Goal: Task Accomplishment & Management: Use online tool/utility

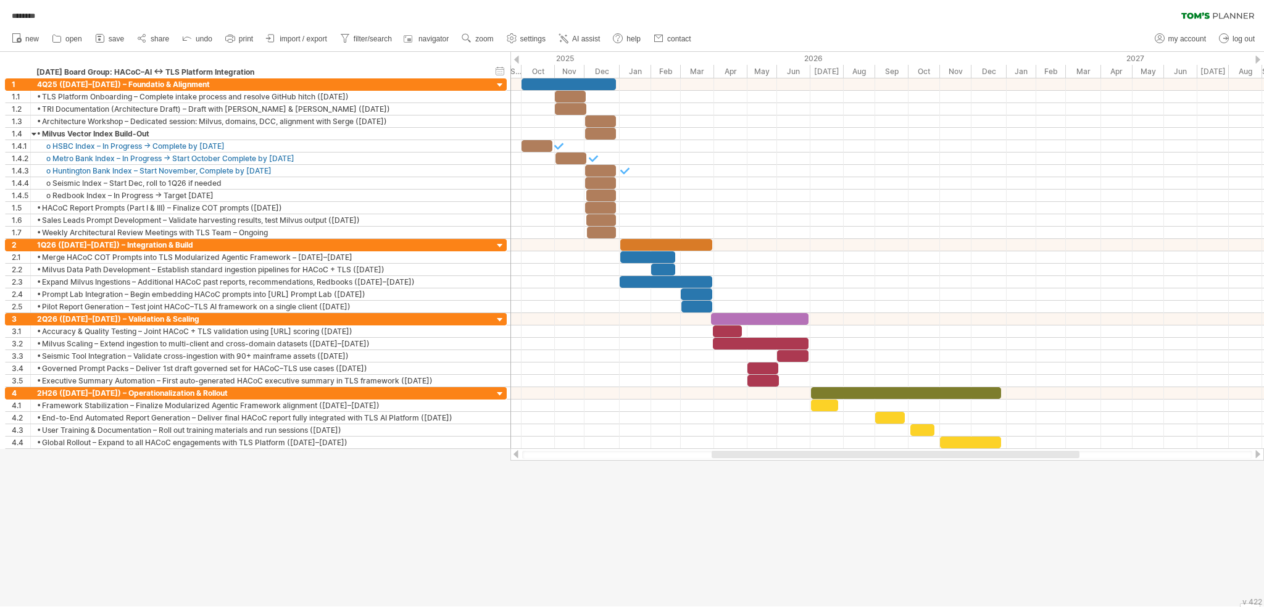
drag, startPoint x: 1010, startPoint y: 1, endPoint x: 357, endPoint y: 469, distance: 803.9
click at [357, 469] on div at bounding box center [632, 329] width 1264 height 554
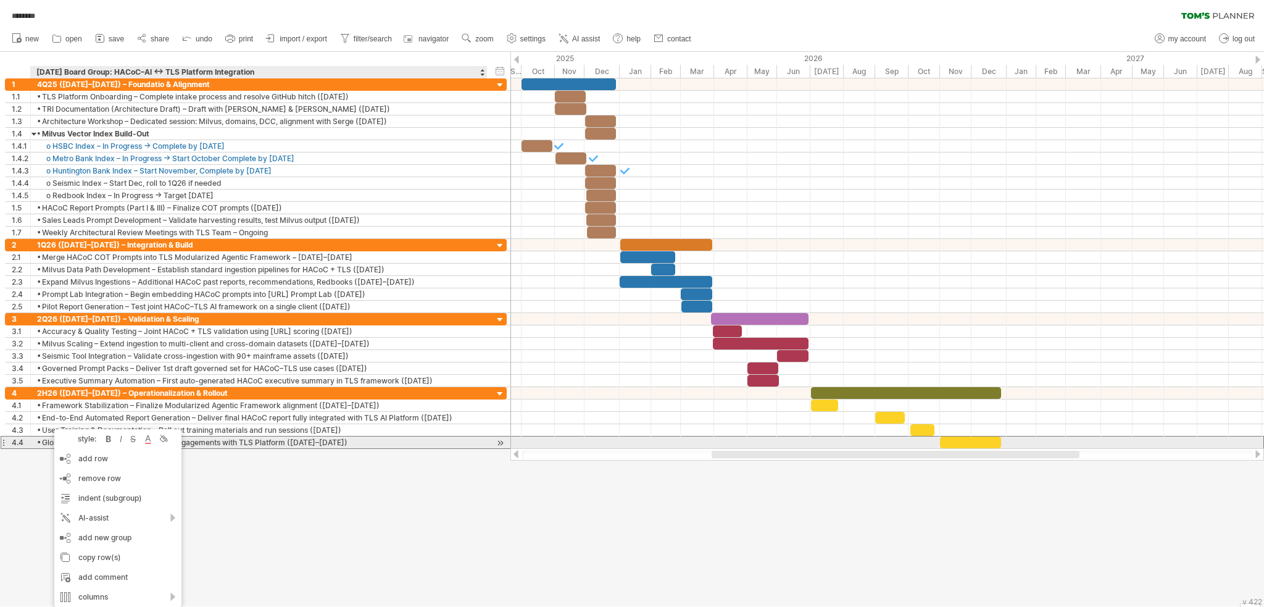
click at [43, 439] on div "• Global Rollout – Expand to all HACoC engagements with TLS Platform ([DATE]–[D…" at bounding box center [259, 442] width 444 height 12
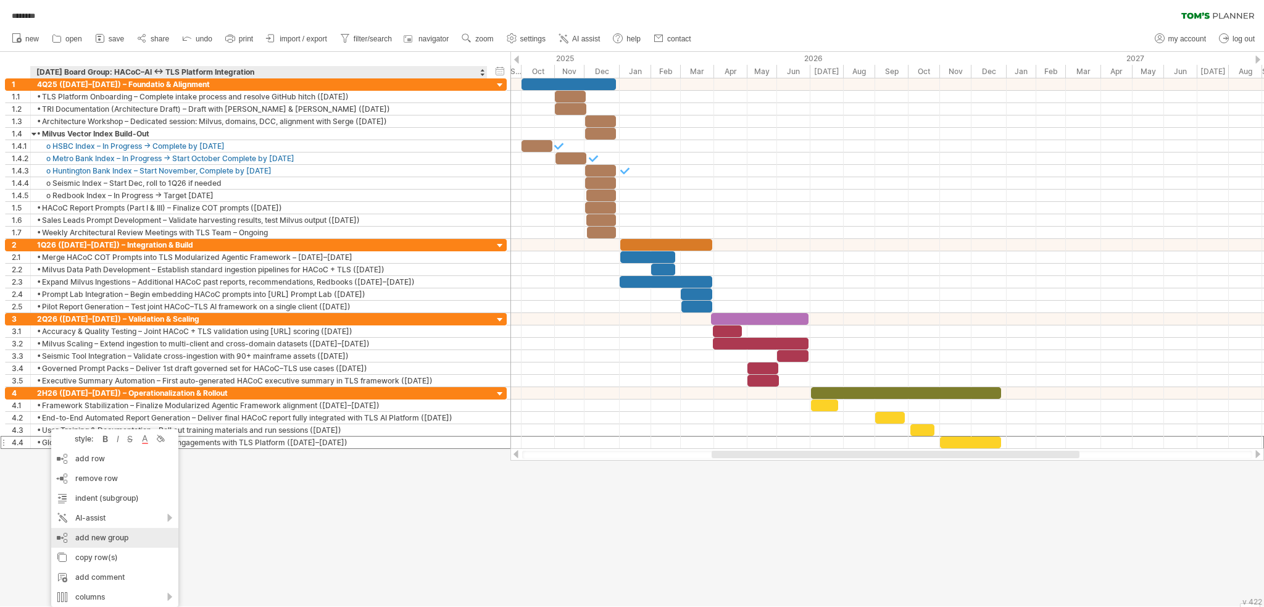
click at [106, 481] on div "add new group" at bounding box center [114, 538] width 127 height 20
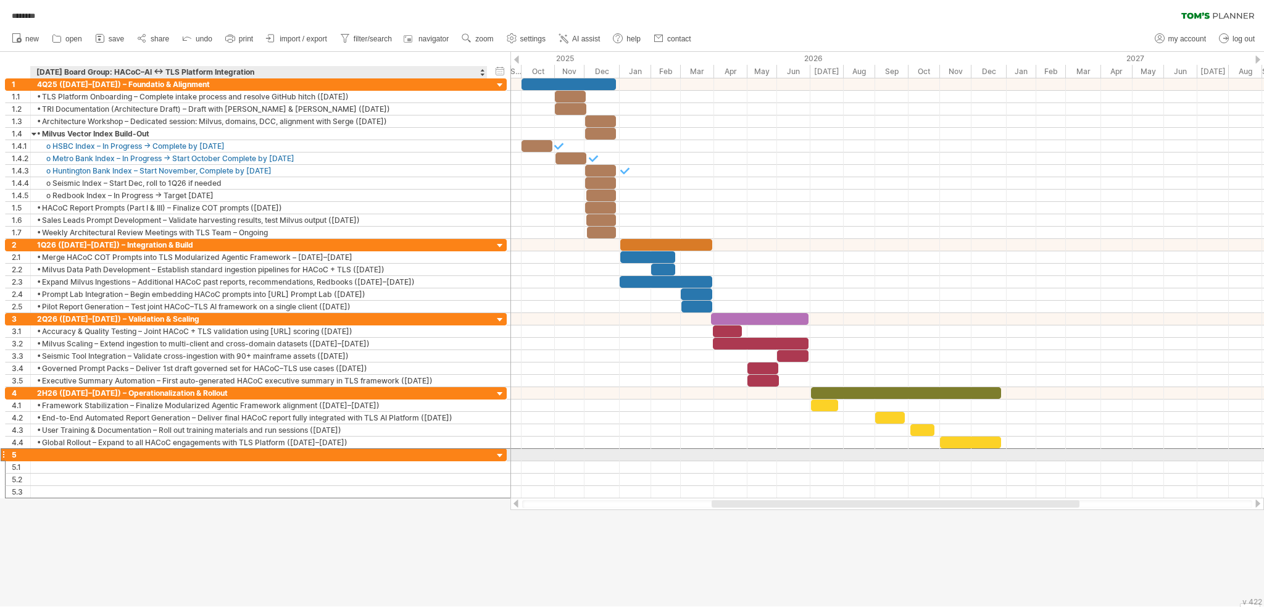
click at [143, 451] on div at bounding box center [259, 455] width 444 height 12
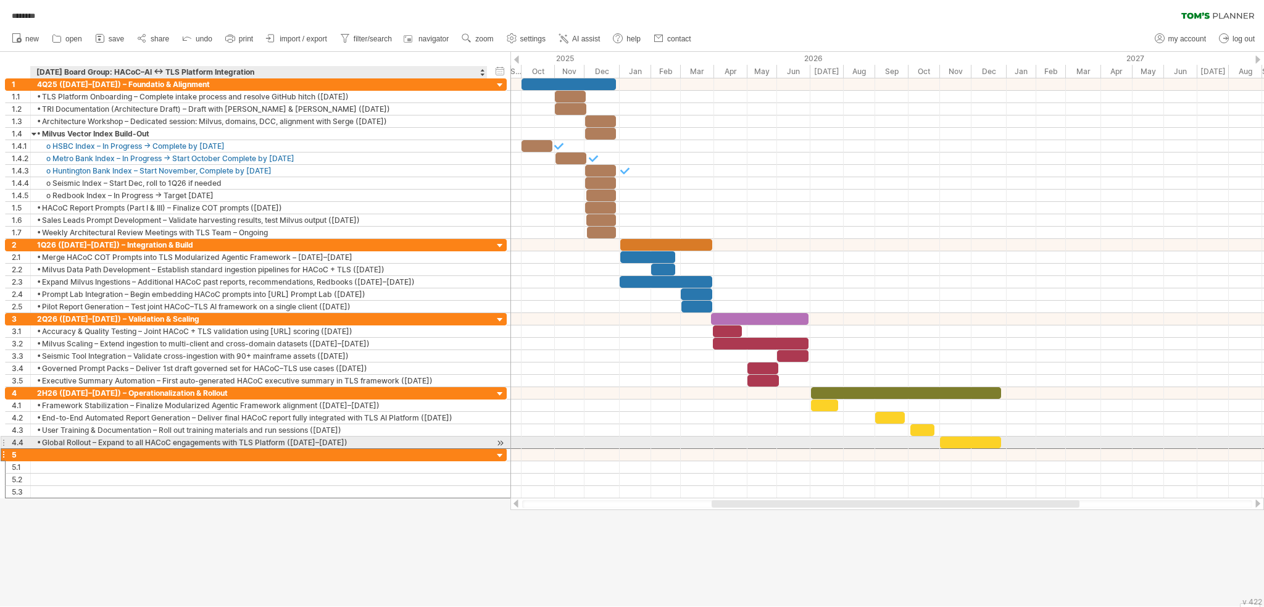
paste input "**********"
type input "**********"
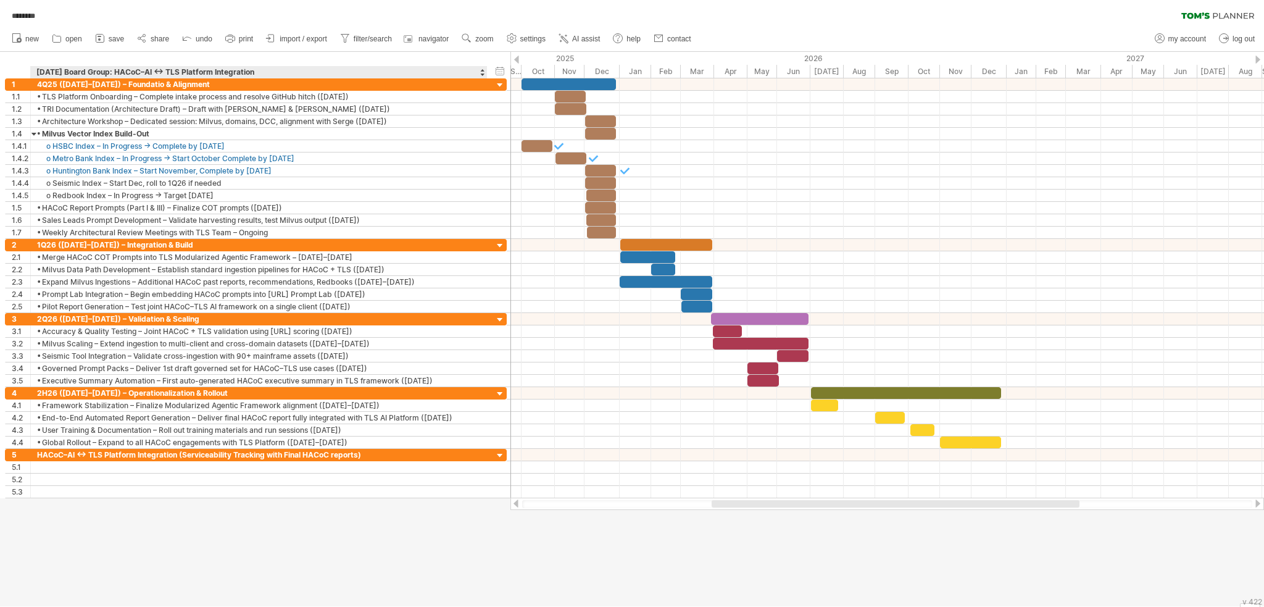
click at [454, 481] on div at bounding box center [632, 329] width 1264 height 554
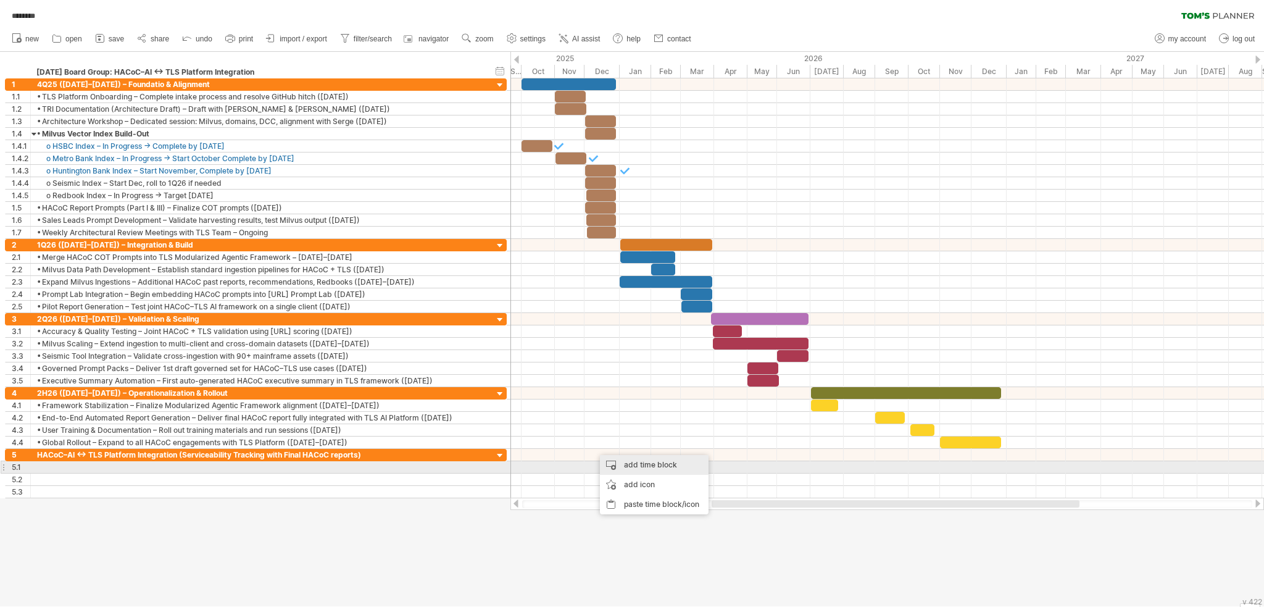
click at [481, 464] on div "add time block" at bounding box center [654, 465] width 109 height 20
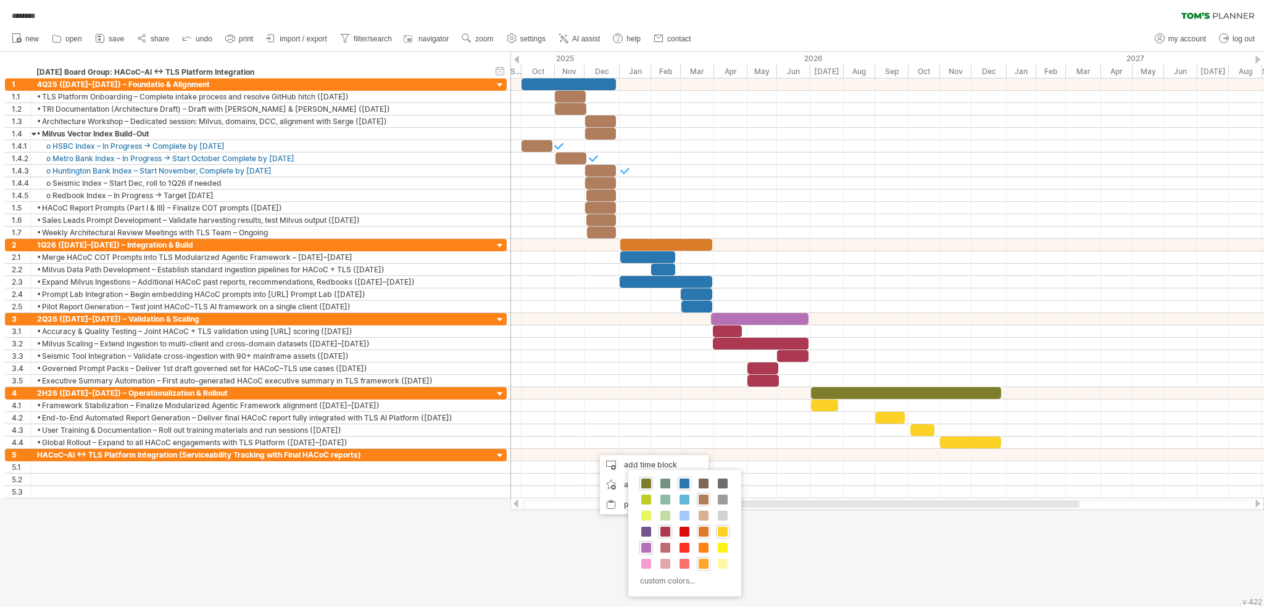
click at [481, 481] on div at bounding box center [704, 564] width 14 height 14
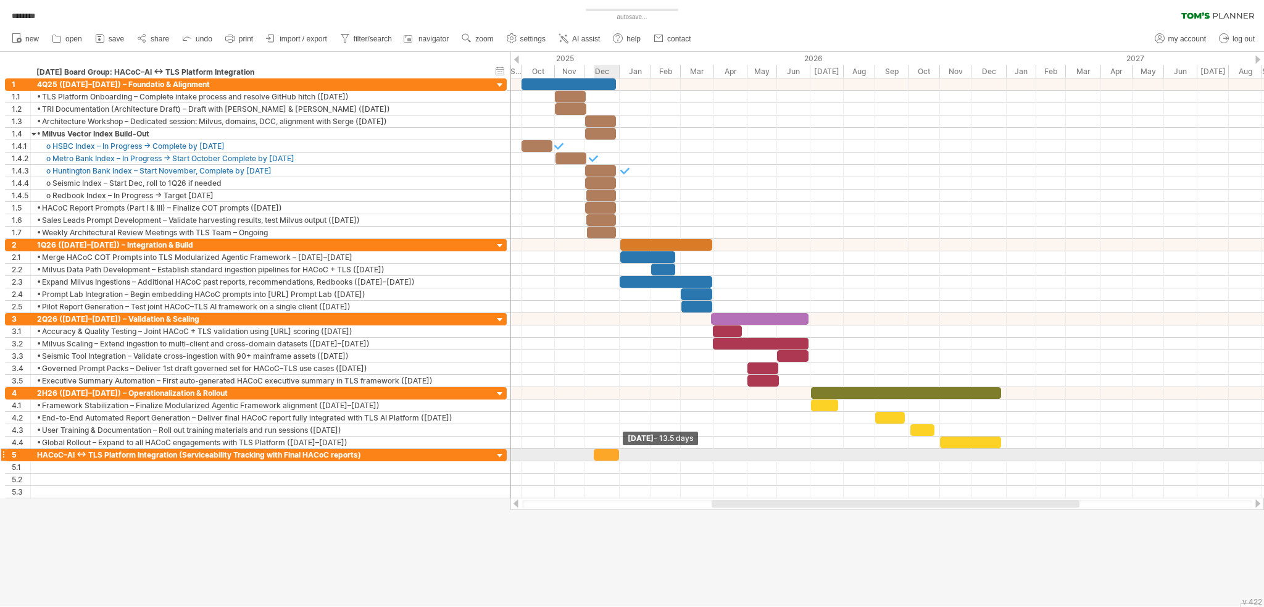
drag, startPoint x: 607, startPoint y: 451, endPoint x: 617, endPoint y: 452, distance: 9.9
click at [481, 452] on span at bounding box center [619, 455] width 5 height 12
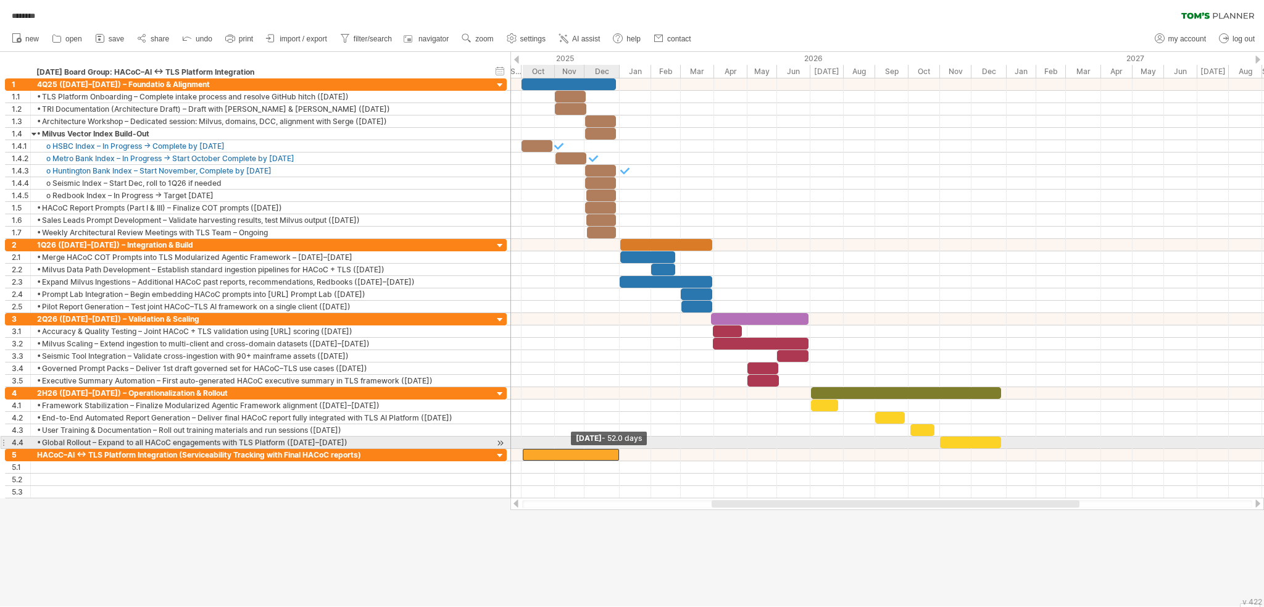
drag, startPoint x: 593, startPoint y: 454, endPoint x: 522, endPoint y: 448, distance: 71.2
click at [481, 449] on span at bounding box center [522, 455] width 5 height 12
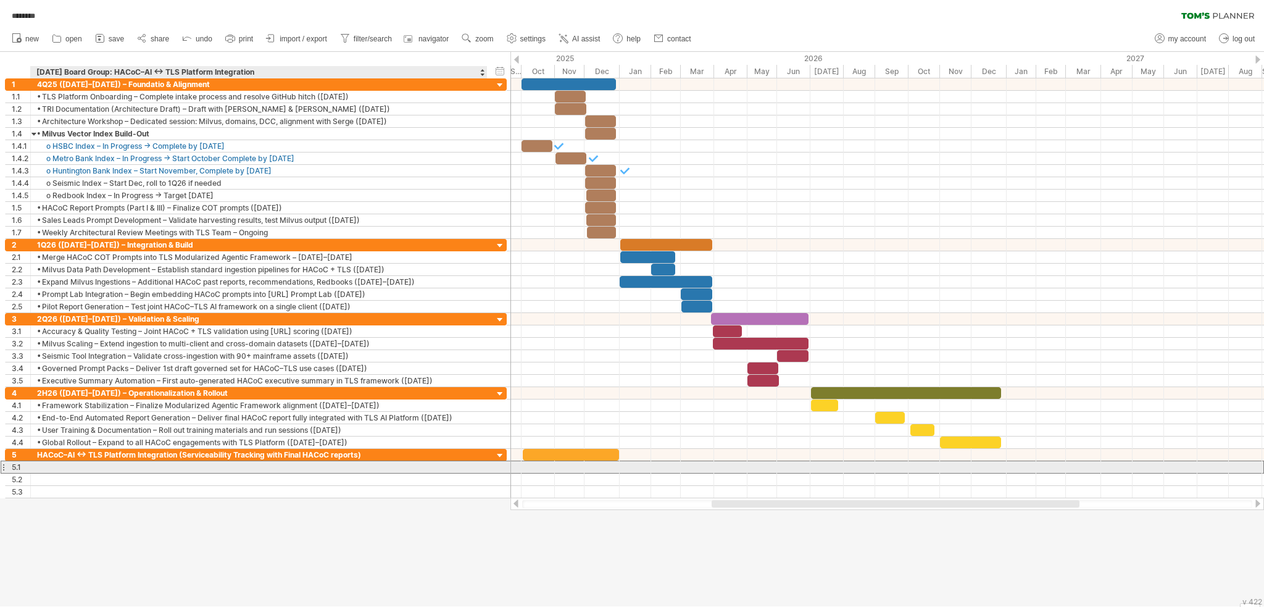
click at [72, 461] on div at bounding box center [259, 467] width 444 height 12
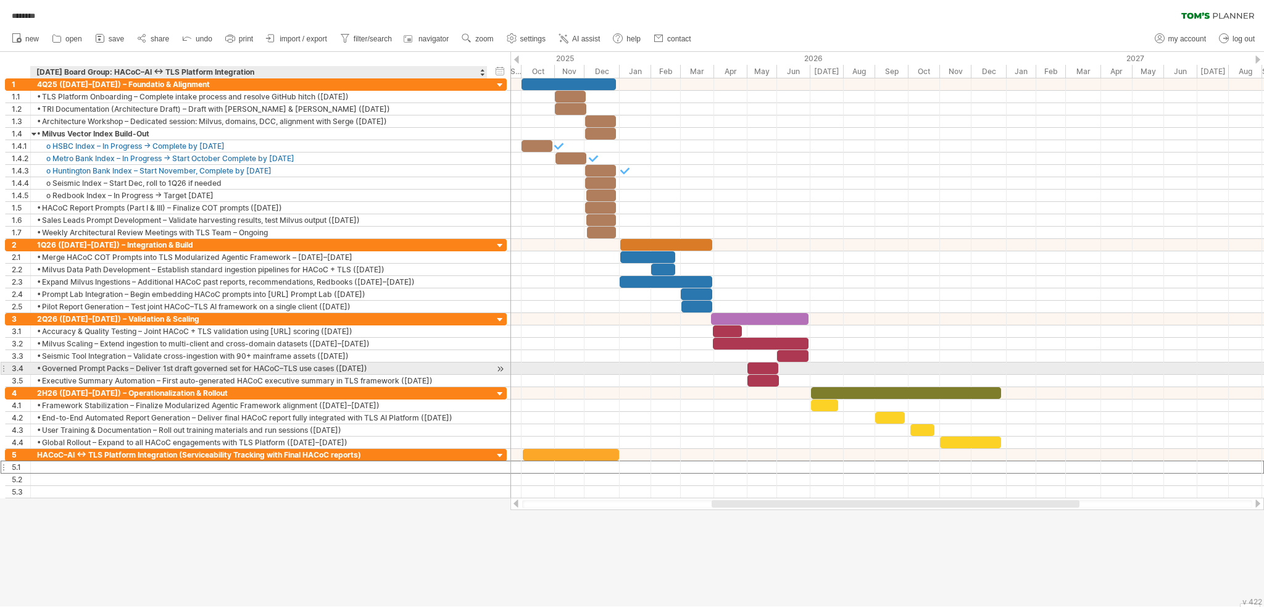
paste input "**********"
type input "**********"
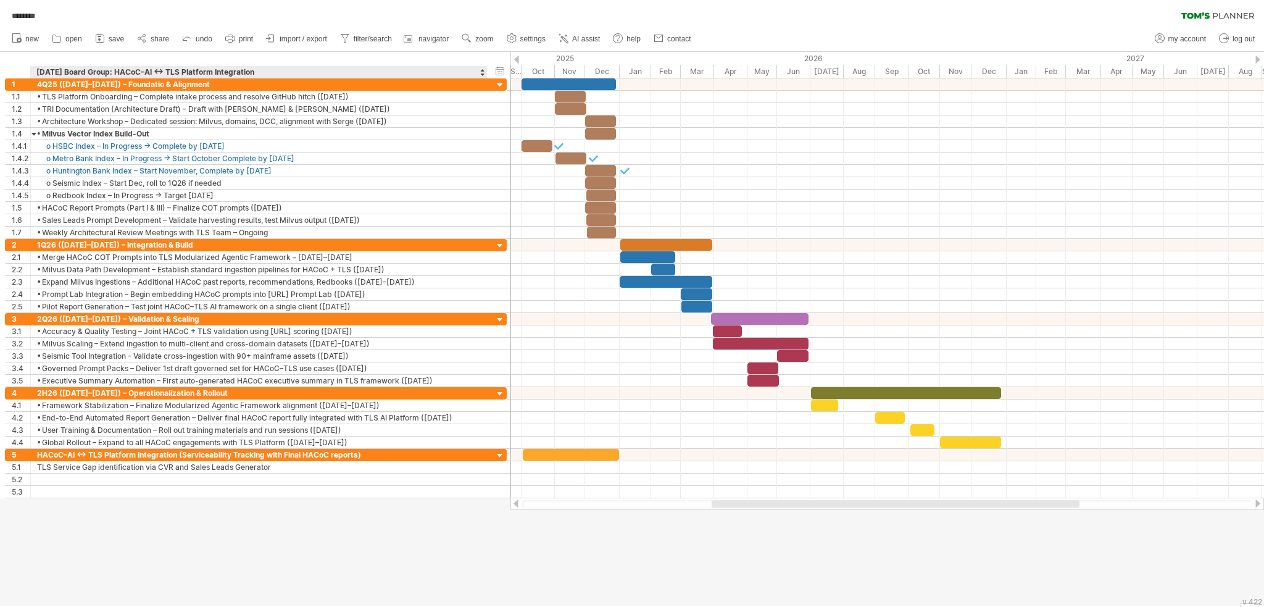
click at [469, 481] on div at bounding box center [632, 329] width 1264 height 554
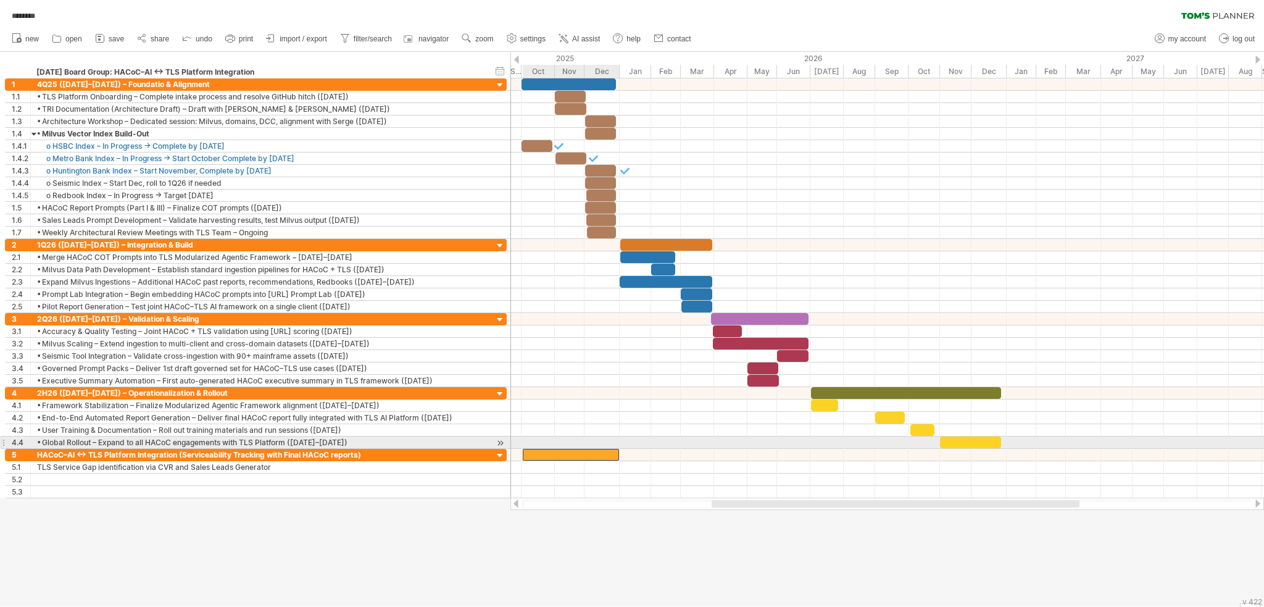
click at [481, 449] on div at bounding box center [571, 455] width 96 height 12
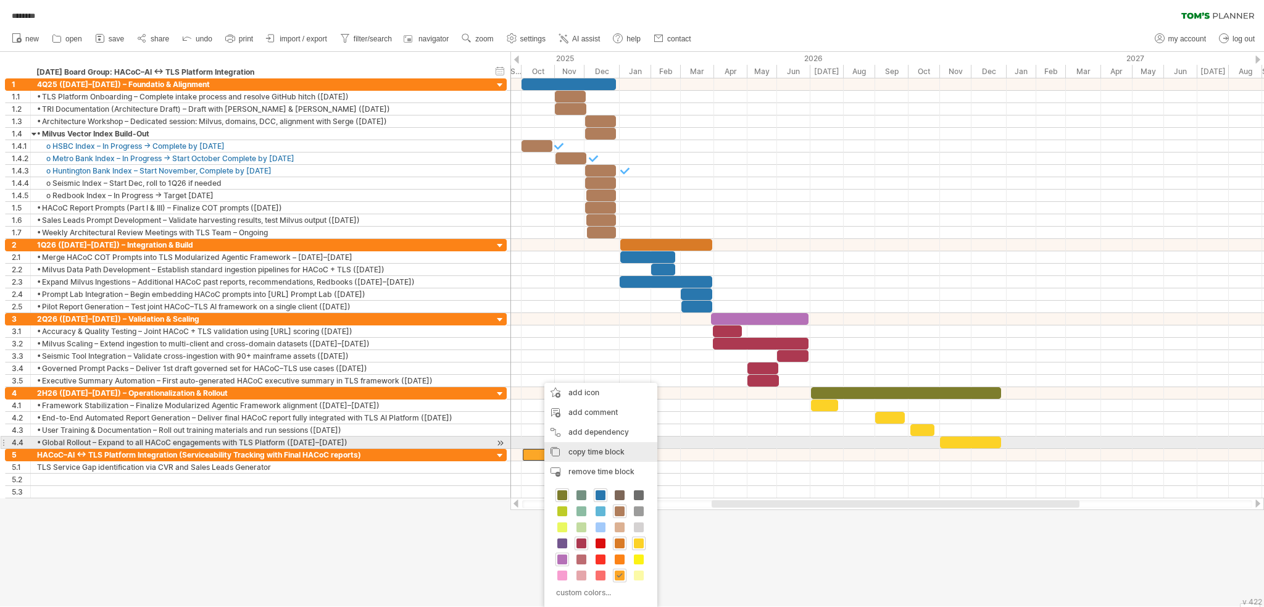
click at [481, 449] on span "copy time block" at bounding box center [597, 451] width 56 height 9
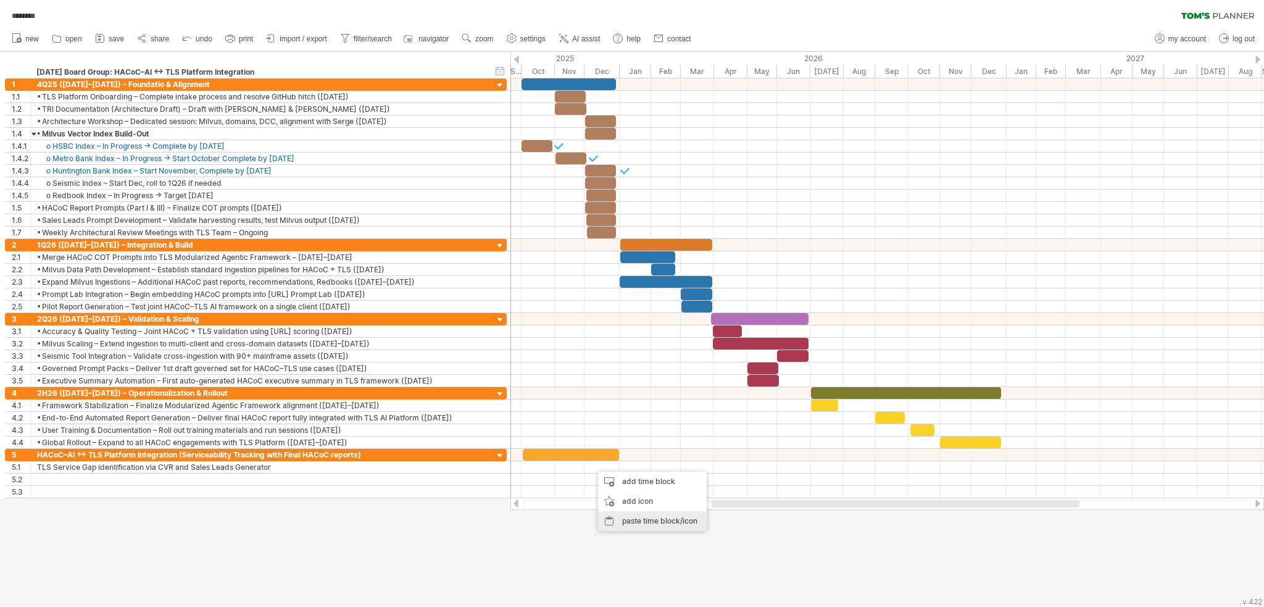
click at [481, 481] on div "paste time block/icon" at bounding box center [652, 521] width 109 height 20
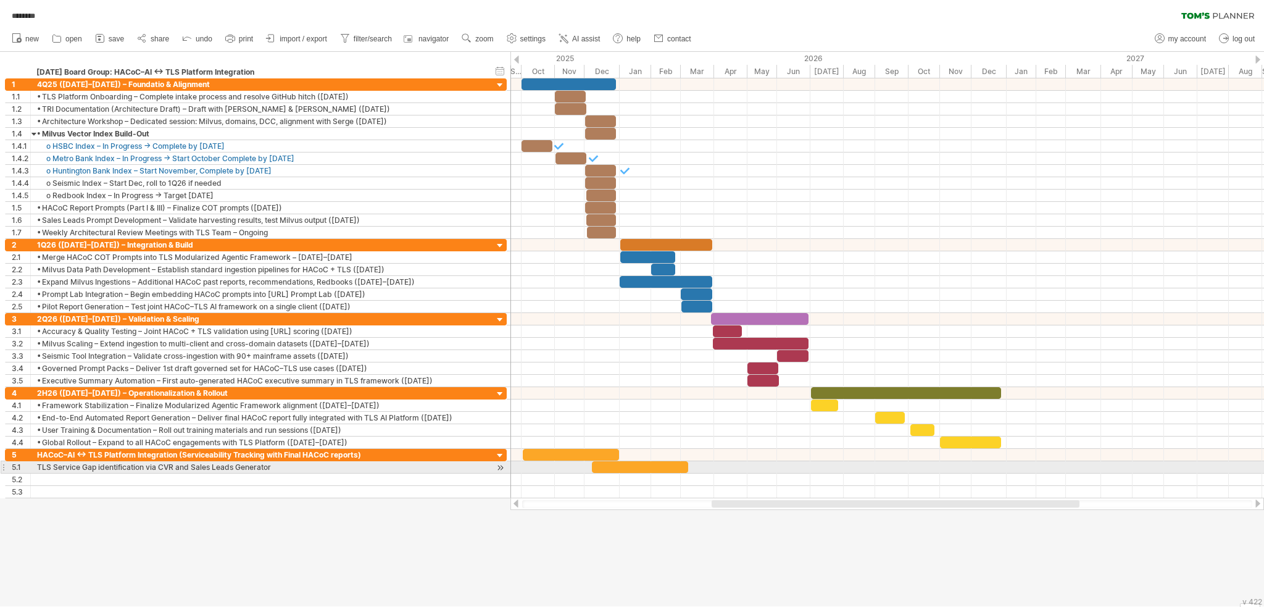
click at [481, 461] on span at bounding box center [688, 467] width 5 height 12
drag, startPoint x: 686, startPoint y: 461, endPoint x: 620, endPoint y: 462, distance: 66.7
click at [481, 462] on span at bounding box center [621, 467] width 5 height 12
drag, startPoint x: 593, startPoint y: 460, endPoint x: 585, endPoint y: 463, distance: 8.4
click at [481, 463] on span at bounding box center [583, 467] width 5 height 12
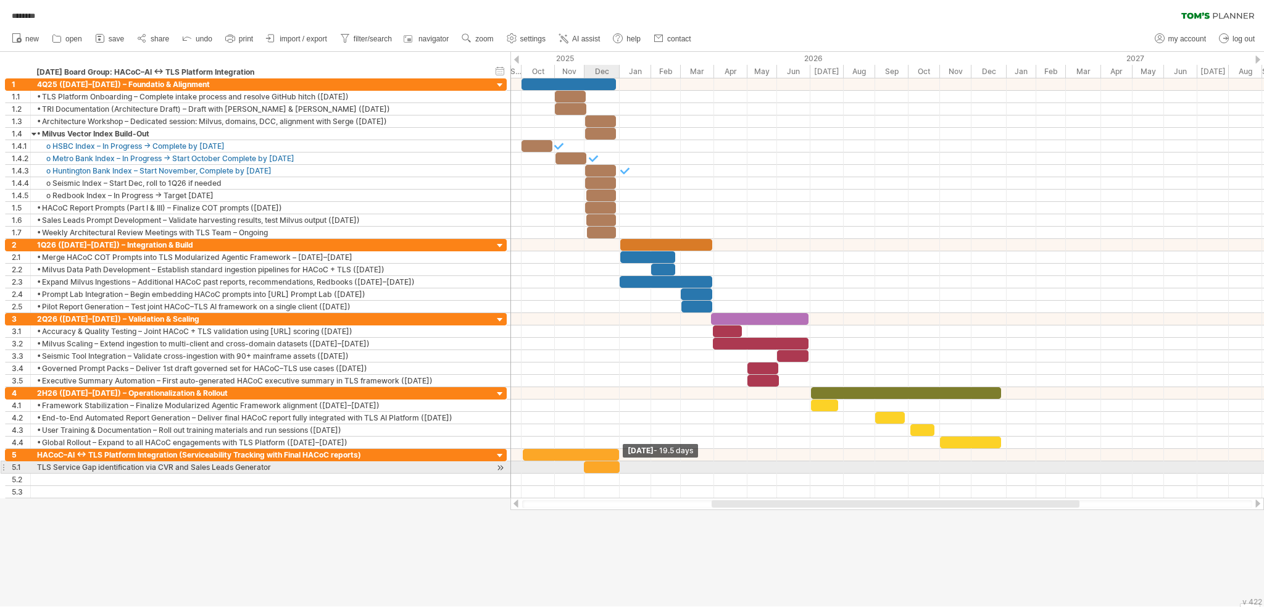
click at [481, 462] on span at bounding box center [619, 467] width 5 height 12
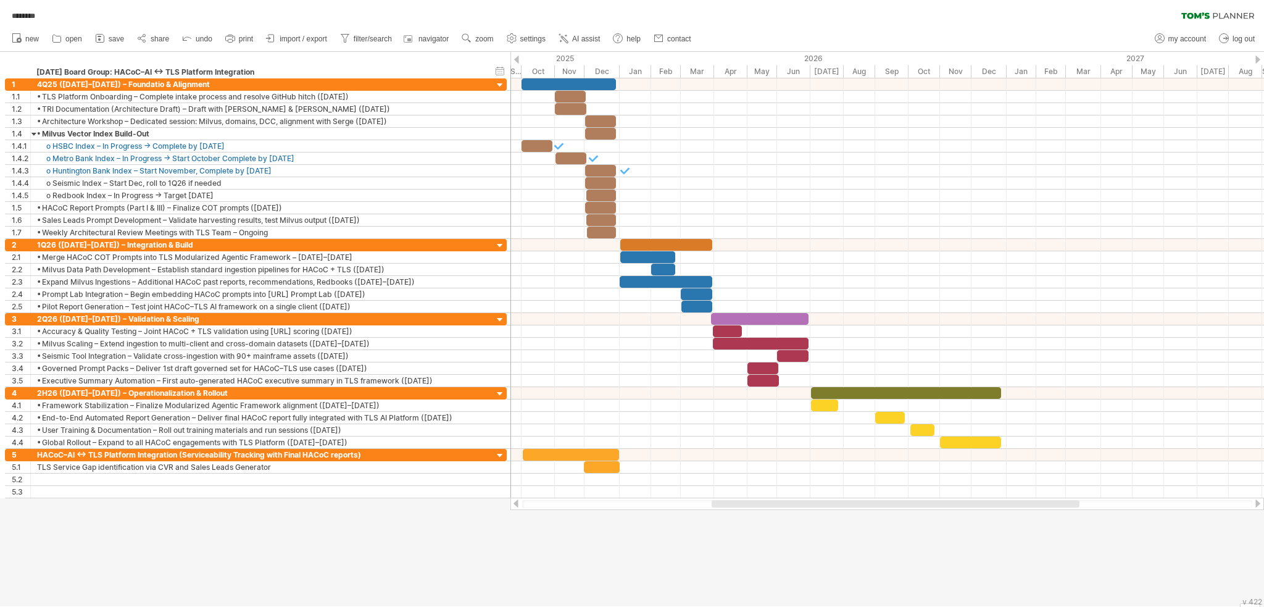
click at [481, 481] on div at bounding box center [632, 329] width 1264 height 554
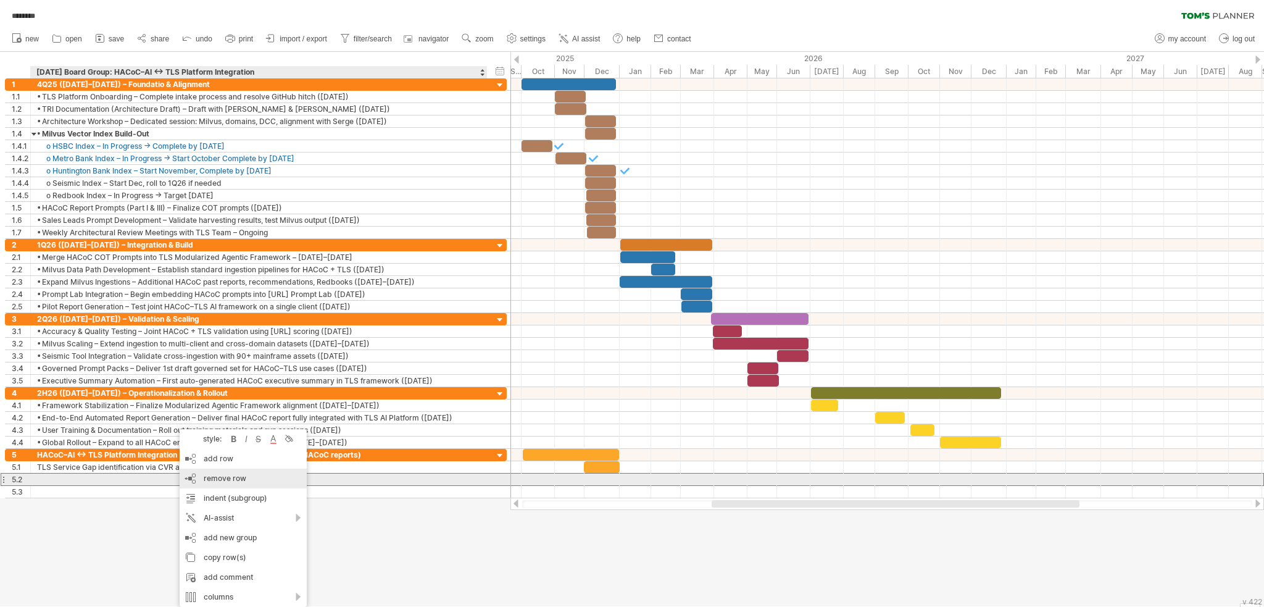
click at [224, 481] on span "remove row" at bounding box center [225, 477] width 43 height 9
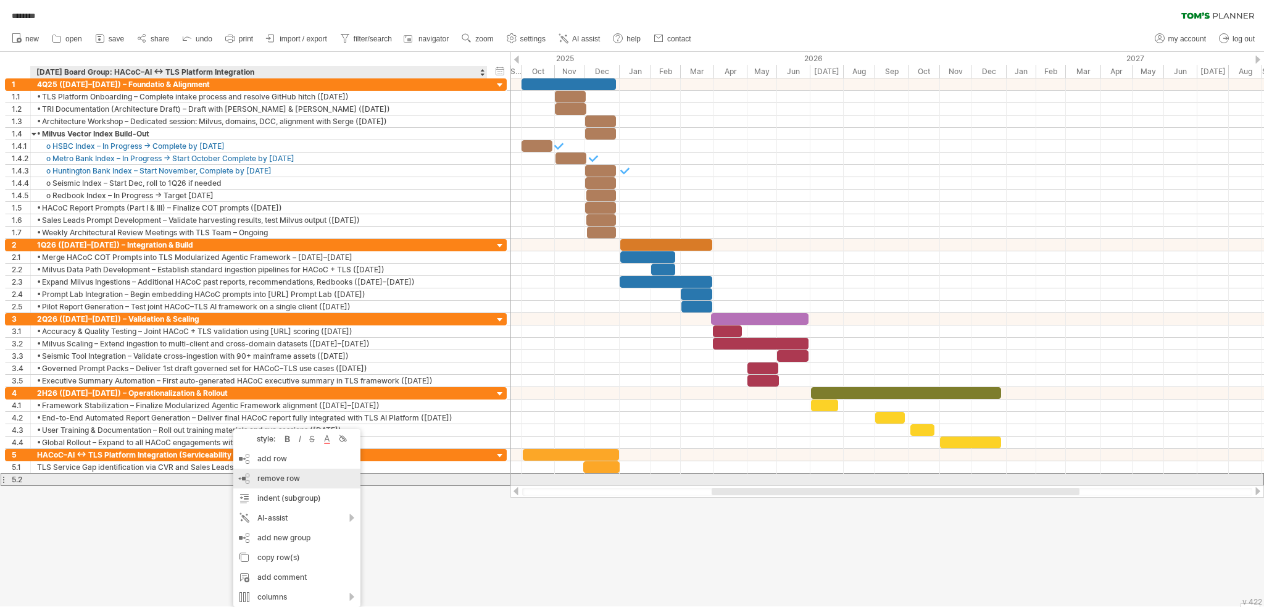
click at [288, 481] on span "remove row" at bounding box center [278, 477] width 43 height 9
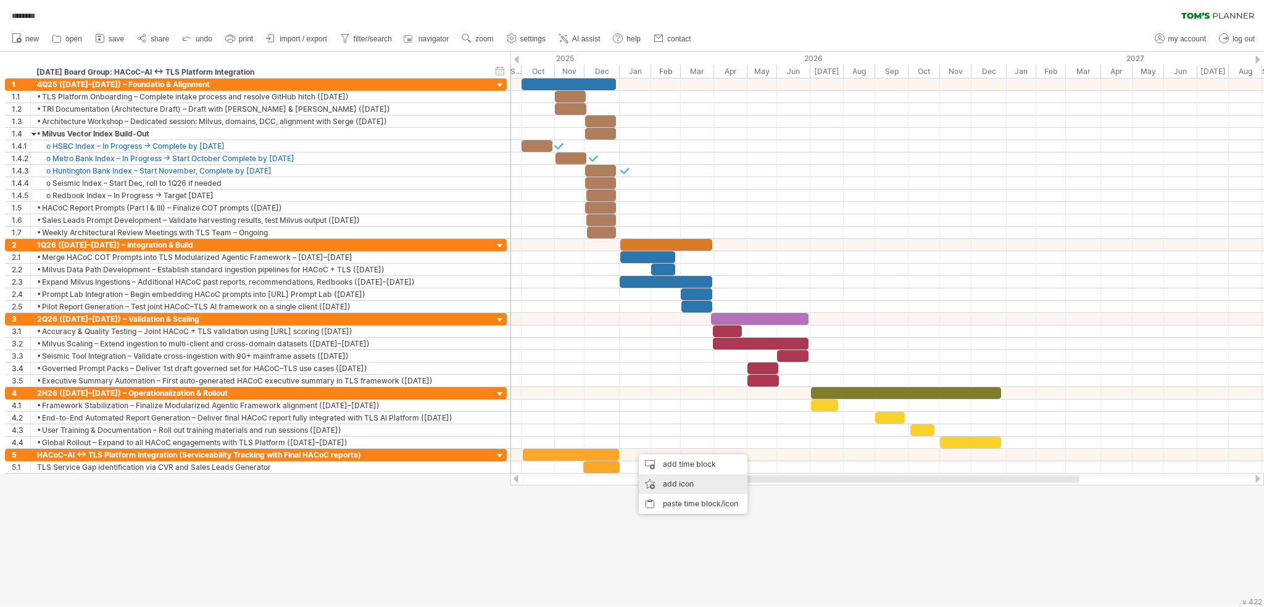
click at [481, 481] on div "add icon" at bounding box center [693, 484] width 109 height 20
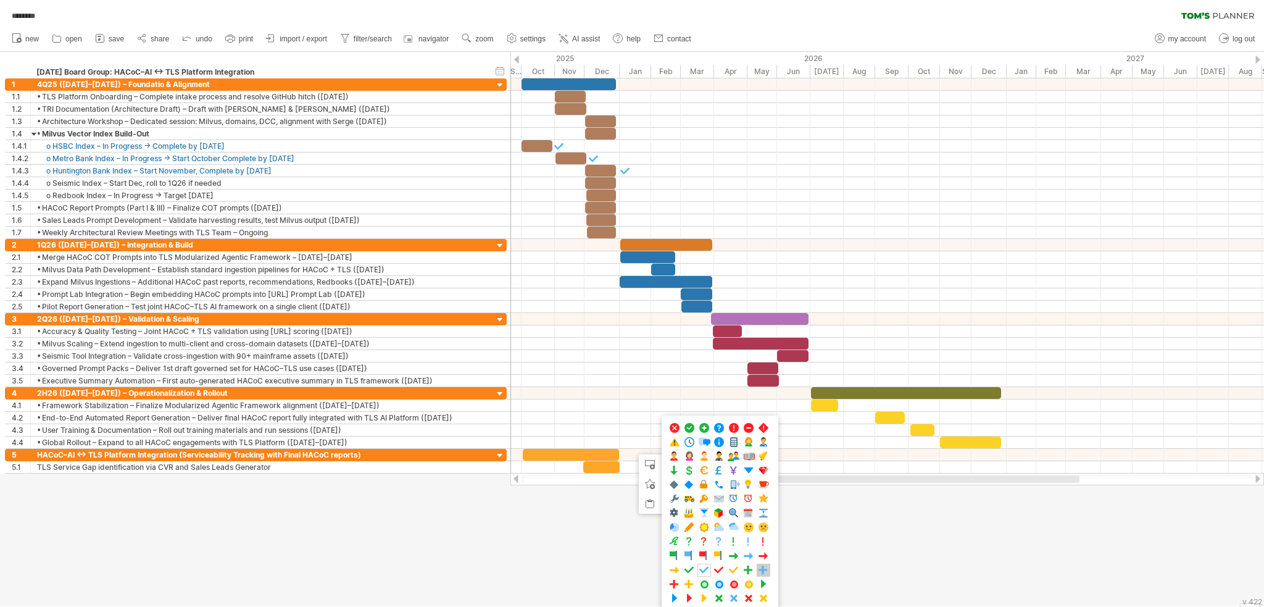
click at [481, 481] on span at bounding box center [763, 570] width 12 height 12
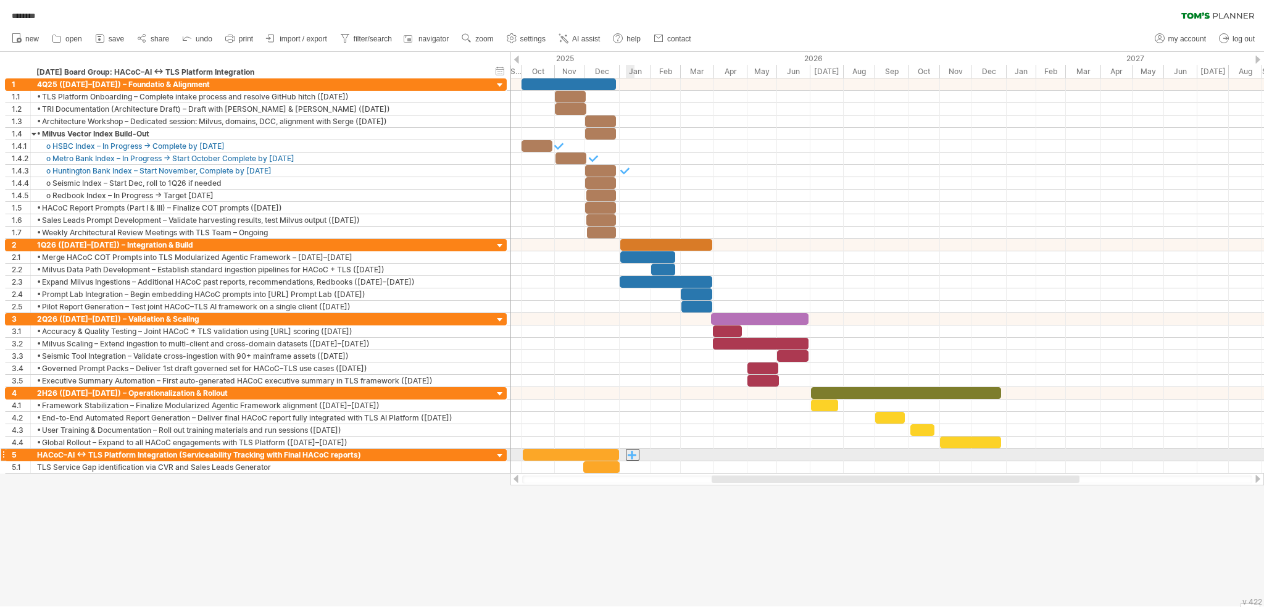
click at [481, 452] on div at bounding box center [633, 455] width 14 height 12
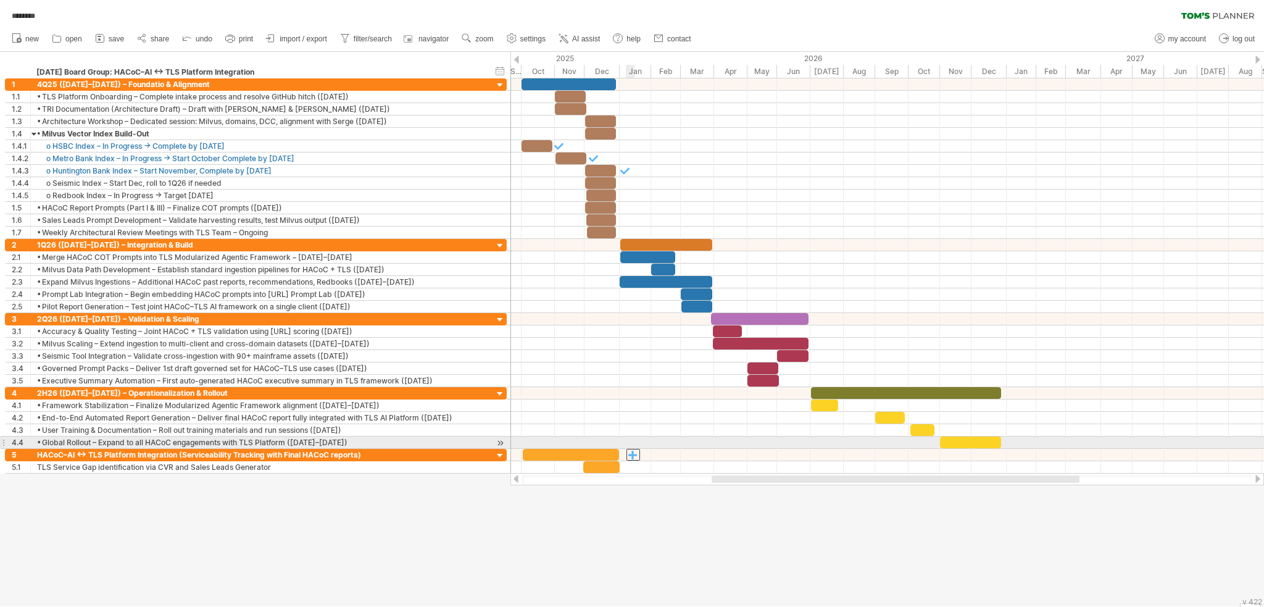
click at [481, 449] on div at bounding box center [634, 455] width 14 height 12
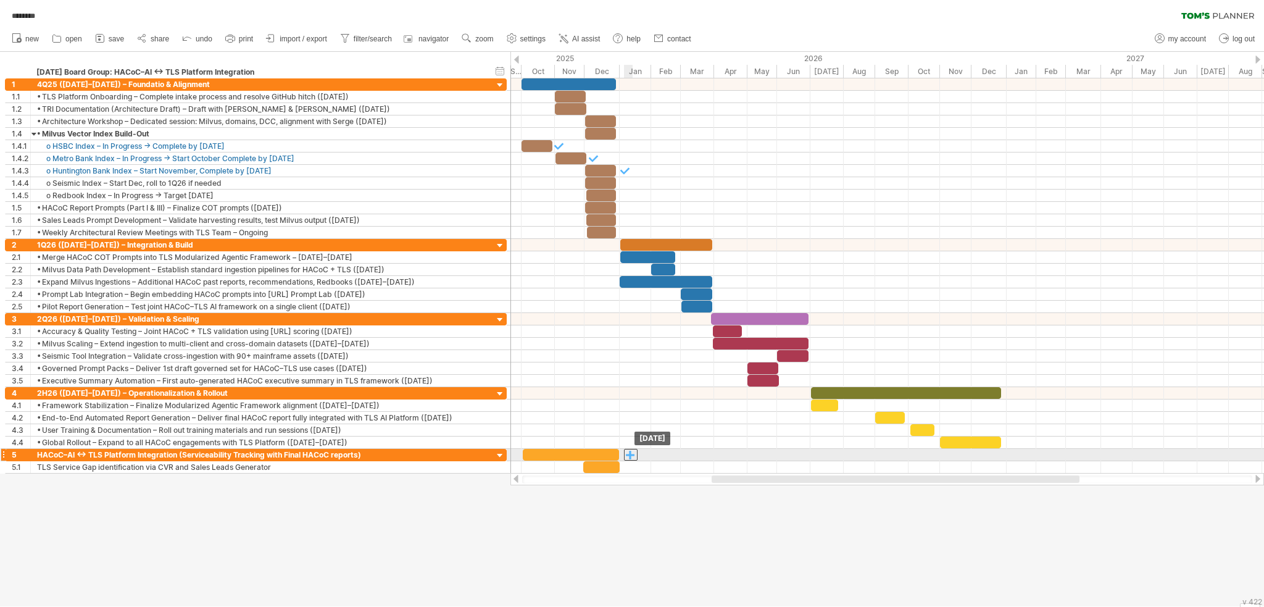
click at [481, 449] on div at bounding box center [631, 455] width 14 height 12
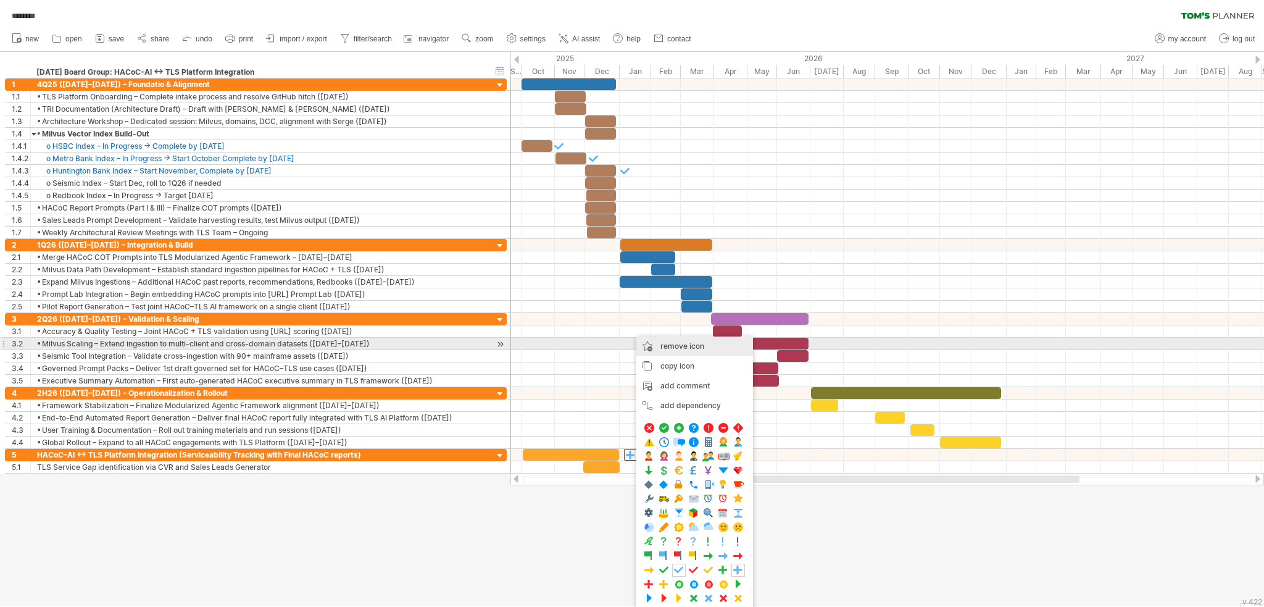
click at [481, 346] on span "remove icon" at bounding box center [682, 345] width 44 height 9
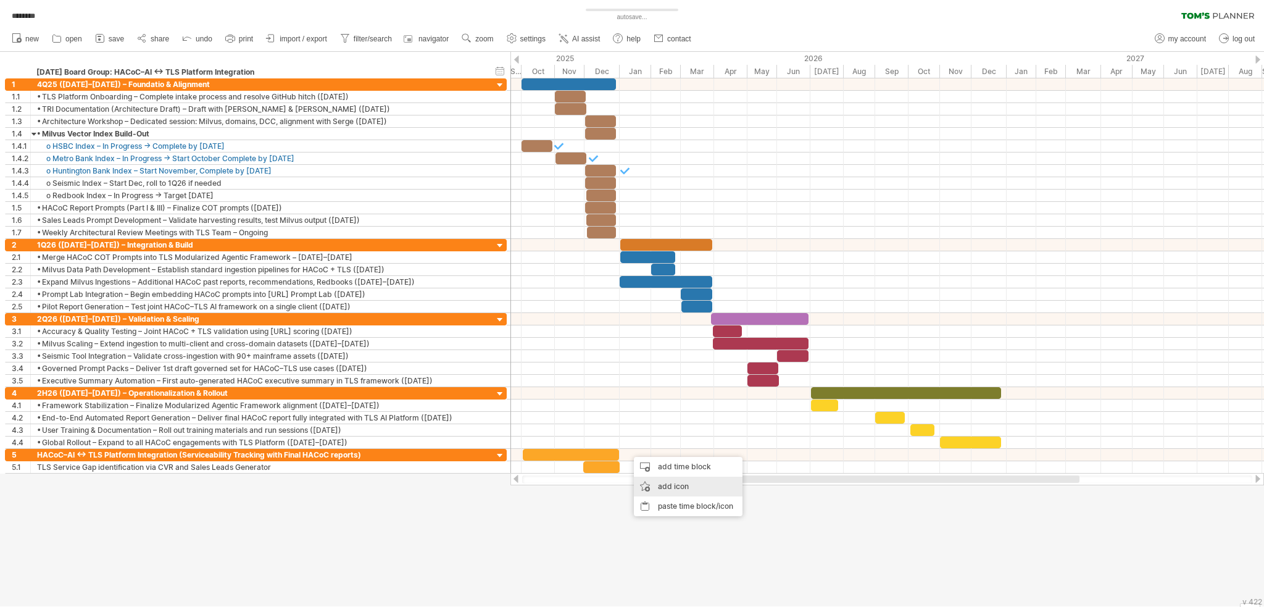
click at [481, 481] on div "add icon" at bounding box center [688, 487] width 109 height 20
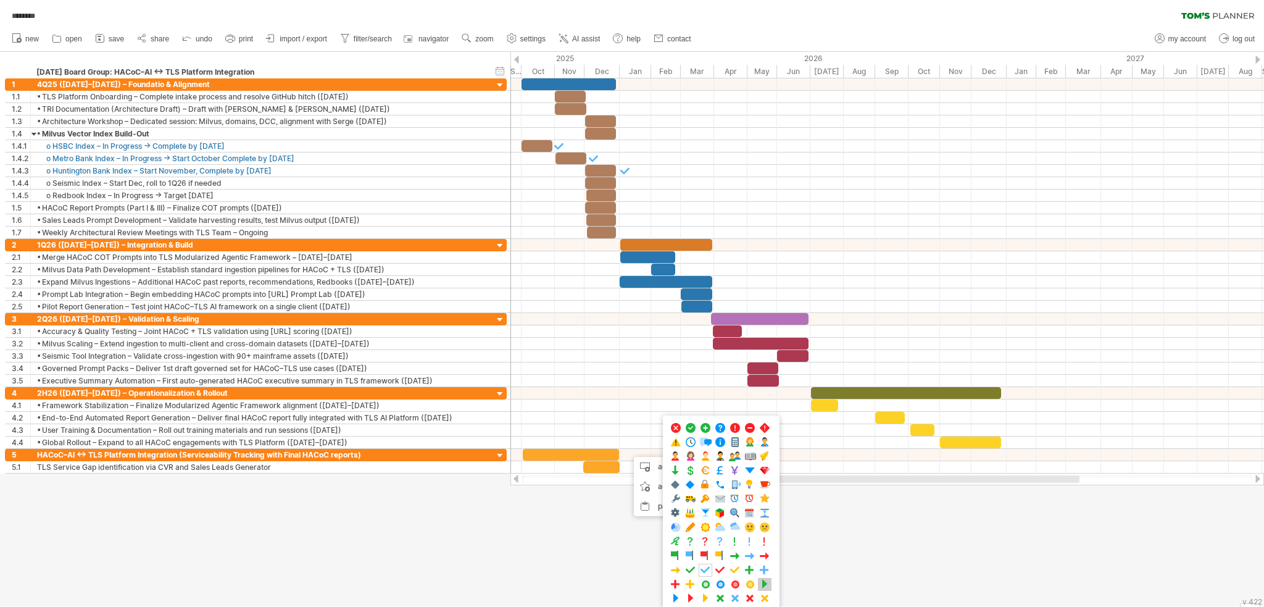
click at [481, 481] on span at bounding box center [765, 584] width 12 height 12
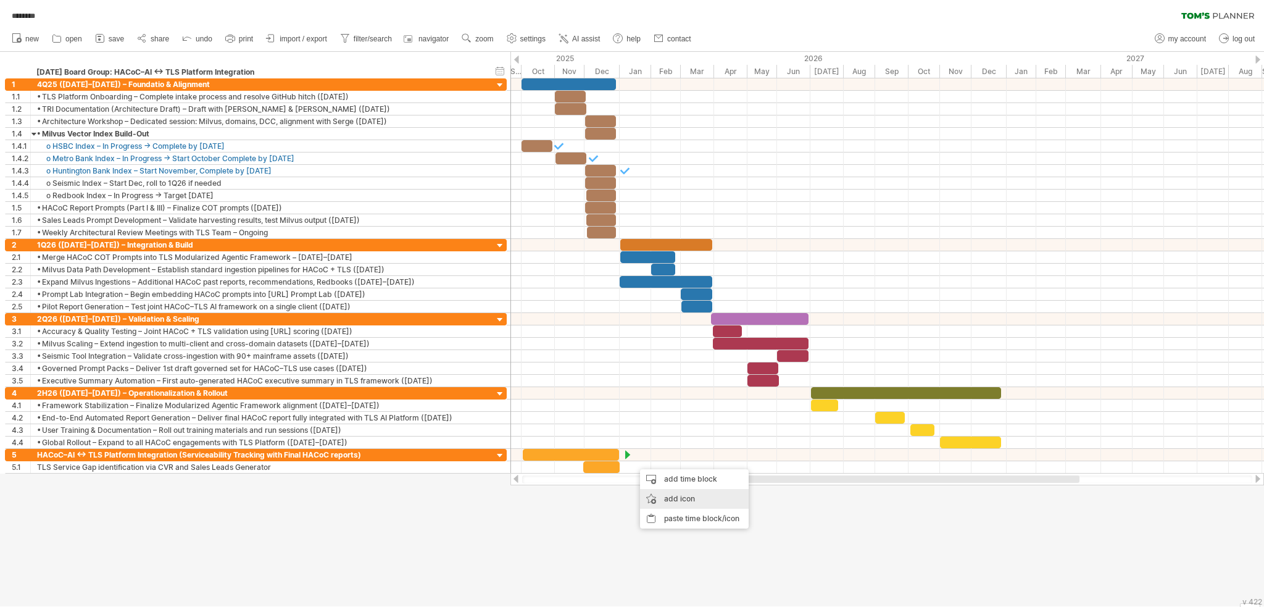
click at [481, 481] on div "add icon" at bounding box center [694, 499] width 109 height 20
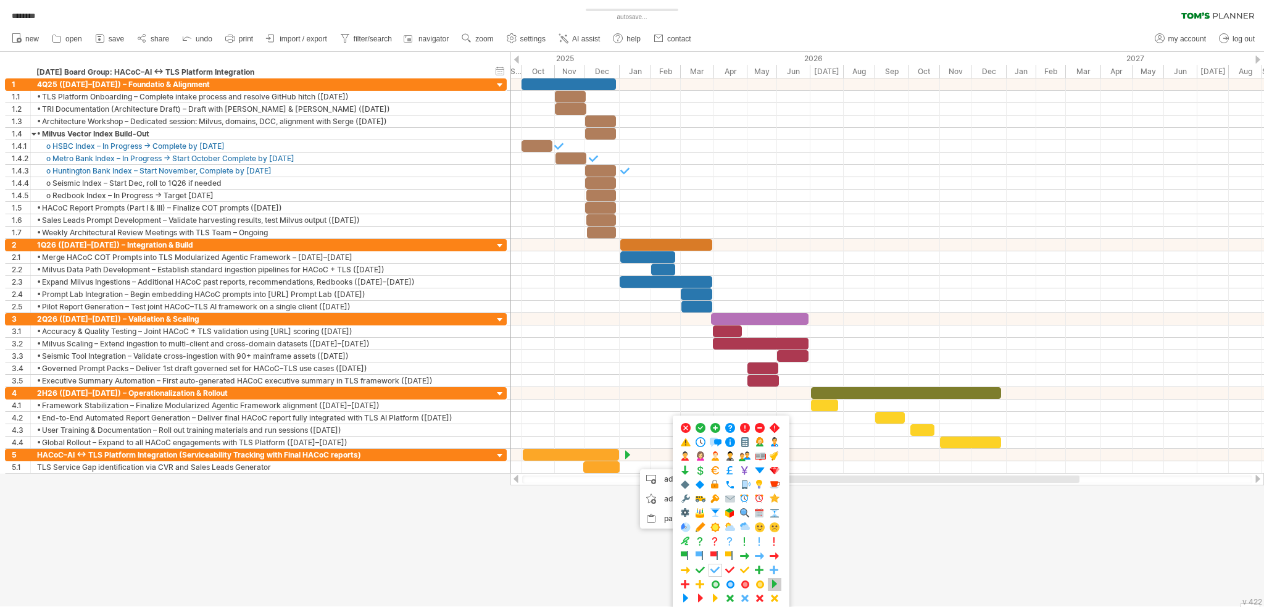
click at [481, 481] on span at bounding box center [775, 584] width 12 height 12
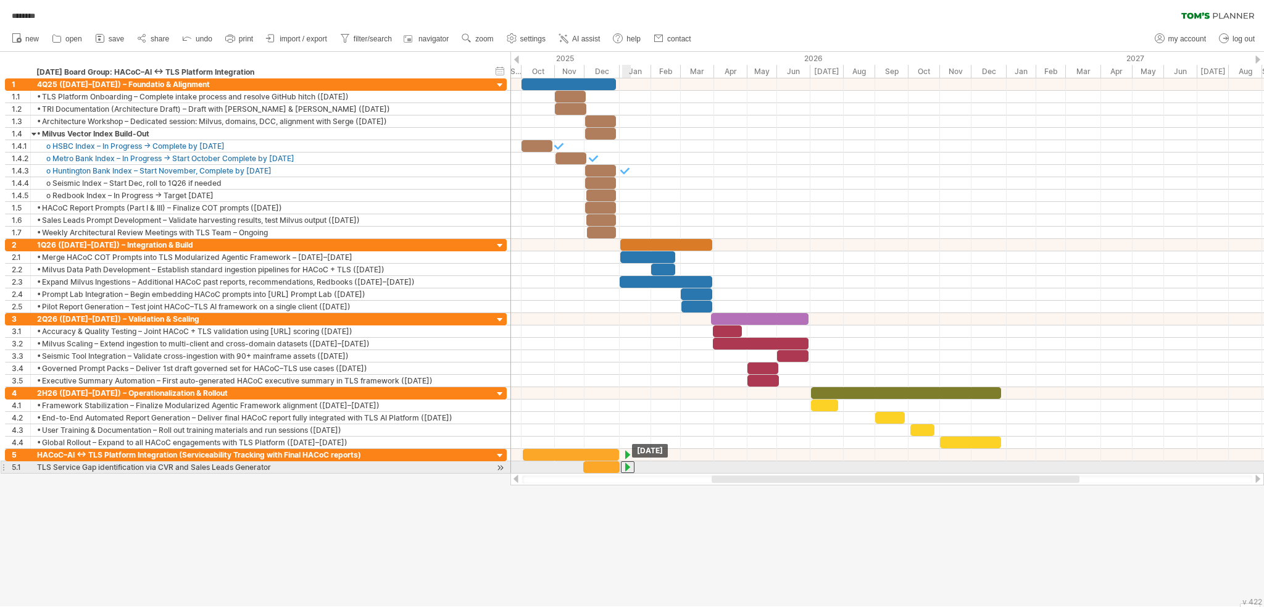
click at [481, 464] on div at bounding box center [628, 467] width 14 height 12
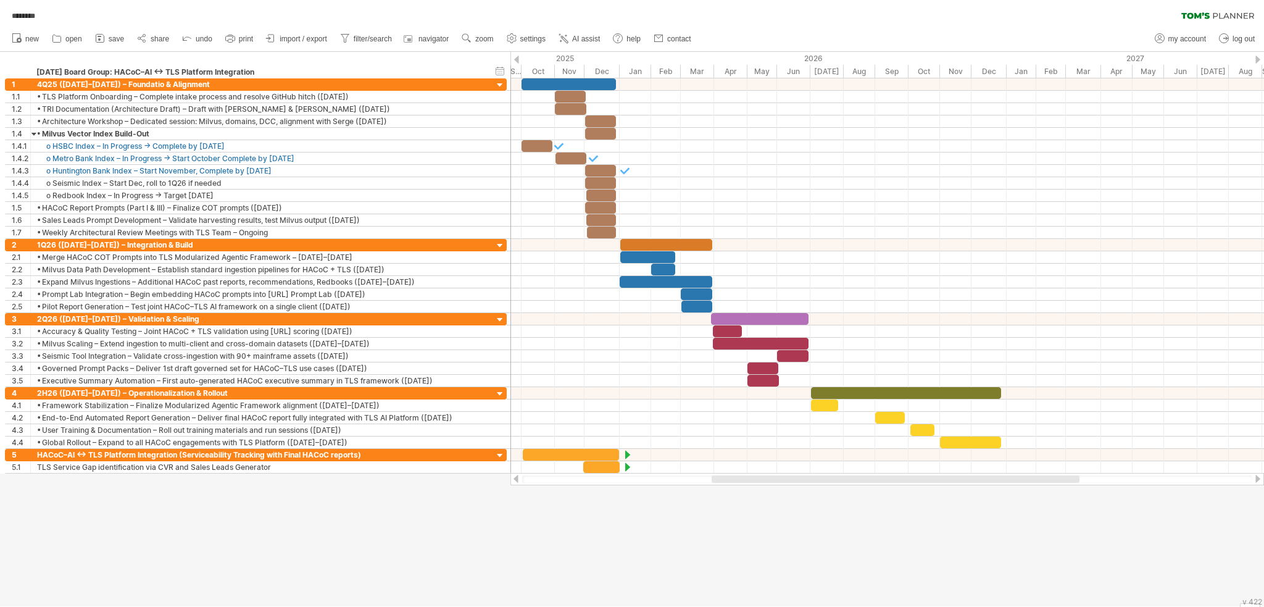
click at [481, 481] on div at bounding box center [632, 329] width 1264 height 554
